Goal: Information Seeking & Learning: Learn about a topic

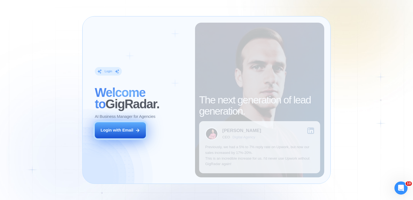
click at [134, 131] on button "Login with Email" at bounding box center [120, 131] width 51 height 16
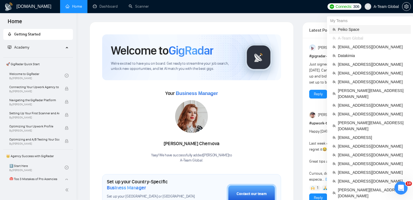
click at [357, 31] on span "Peiko Space" at bounding box center [373, 30] width 70 height 6
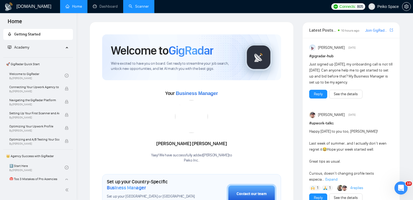
click at [144, 8] on link "Scanner" at bounding box center [139, 6] width 20 height 5
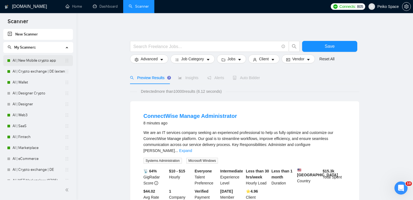
click at [26, 62] on link "AI | New Mobile crypto app" at bounding box center [39, 60] width 52 height 11
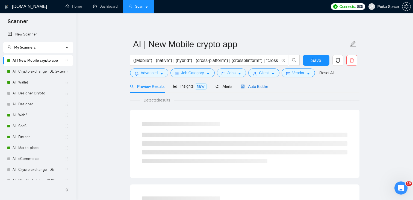
click at [258, 86] on span "Auto Bidder" at bounding box center [254, 86] width 27 height 4
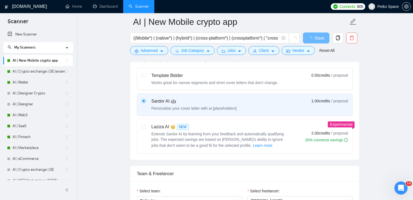
scroll to position [171, 0]
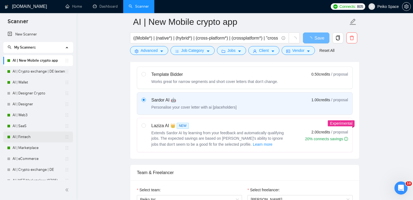
click at [34, 138] on link "AI | Fintech" at bounding box center [39, 137] width 52 height 11
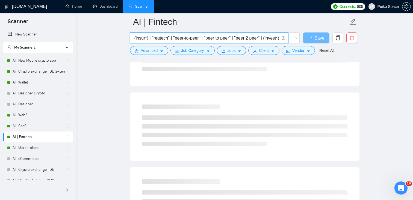
scroll to position [0, 259]
drag, startPoint x: 244, startPoint y: 38, endPoint x: 330, endPoint y: 39, distance: 85.6
click at [330, 39] on div "(Fintech*) | "Fin tech" | (bank*) | "e bank" | (ebank*) | "neo bank" | (neobank…" at bounding box center [244, 40] width 230 height 14
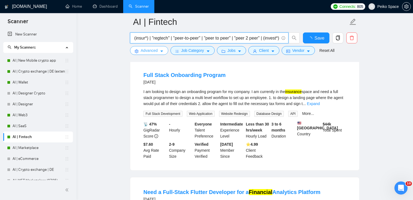
click at [147, 53] on span "Advanced" at bounding box center [149, 51] width 17 height 6
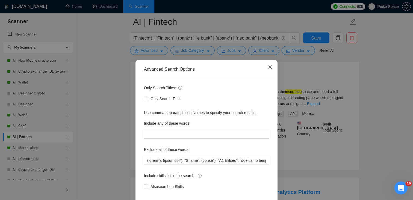
click at [270, 65] on span "Close" at bounding box center [270, 67] width 15 height 15
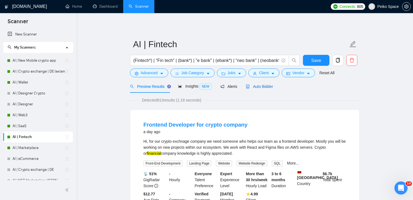
click at [270, 87] on span "Auto Bidder" at bounding box center [259, 86] width 27 height 4
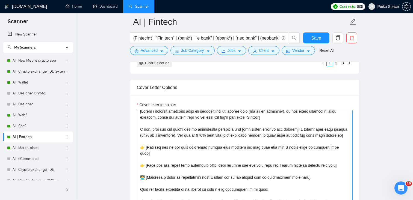
scroll to position [42, 0]
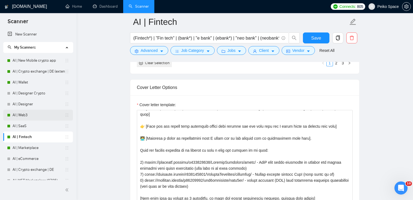
click at [28, 116] on link "AI | Web3" at bounding box center [39, 115] width 52 height 11
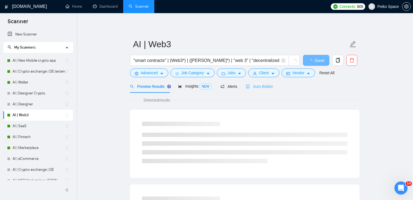
click at [260, 83] on div "Auto Bidder" at bounding box center [259, 86] width 27 height 13
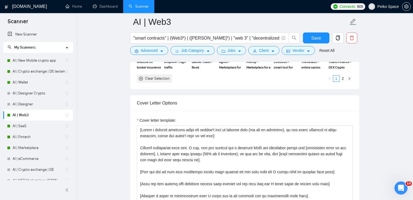
scroll to position [581, 0]
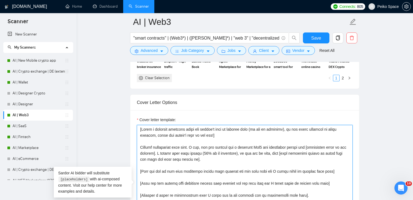
drag, startPoint x: 208, startPoint y: 160, endPoint x: 125, endPoint y: 150, distance: 82.9
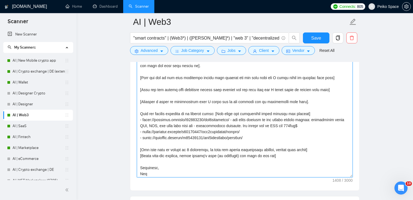
scroll to position [24, 0]
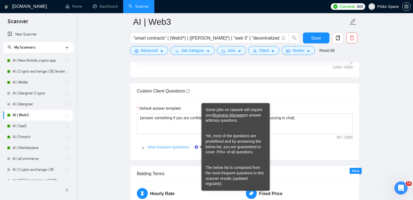
click at [177, 147] on link "Most frequent questions:" at bounding box center [169, 147] width 42 height 4
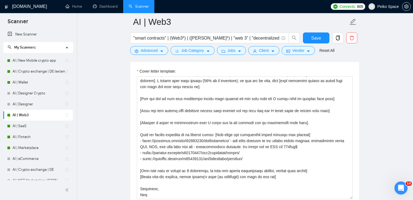
scroll to position [629, 0]
